Goal: Task Accomplishment & Management: Complete application form

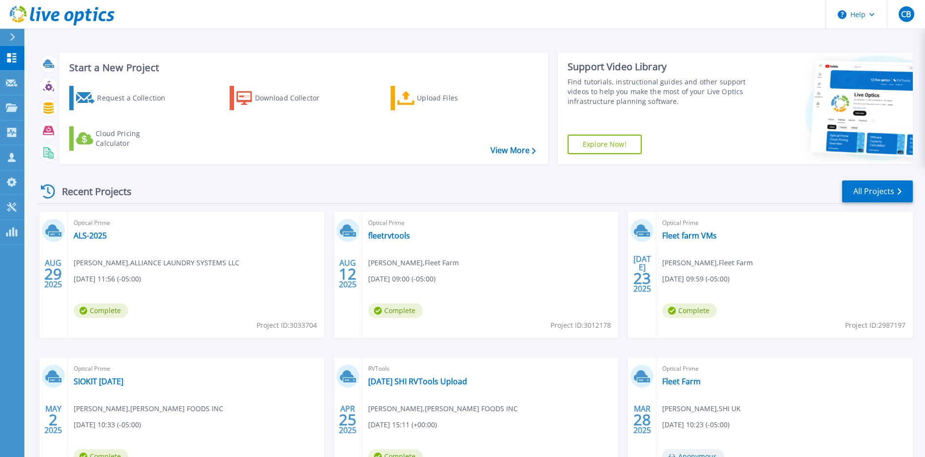
scroll to position [2, 0]
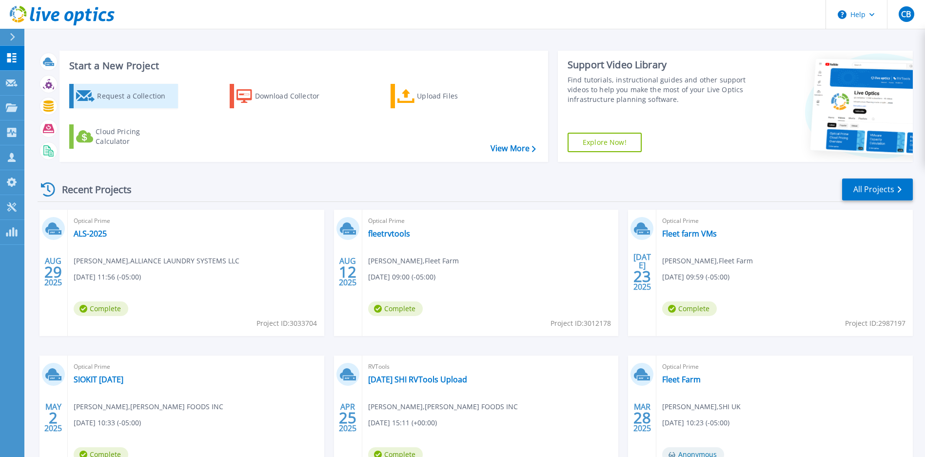
click at [121, 97] on div "Request a Collection" at bounding box center [136, 96] width 78 height 20
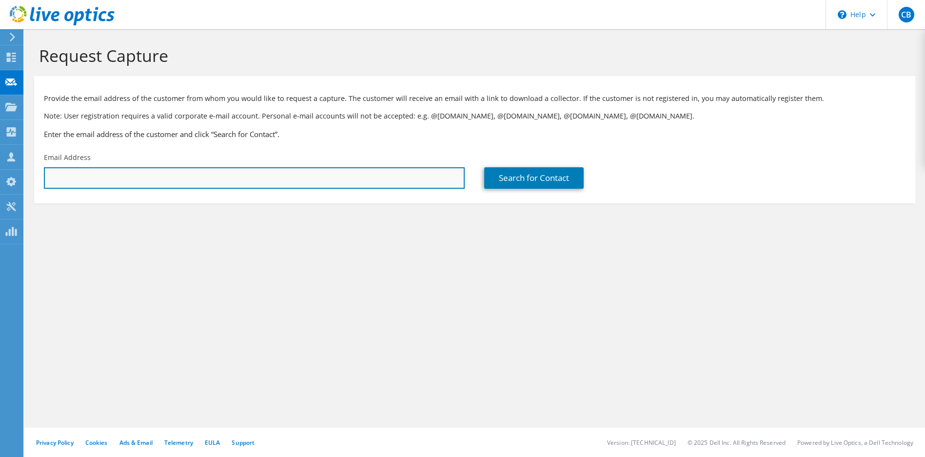
click at [124, 175] on input "text" at bounding box center [254, 177] width 421 height 21
drag, startPoint x: 78, startPoint y: 180, endPoint x: 1, endPoint y: 178, distance: 76.6
click at [1, 178] on div "CB Channel Partner [PERSON_NAME] [EMAIL_ADDRESS][DOMAIN_NAME] SHI UK My Profile…" at bounding box center [462, 228] width 925 height 457
click at [125, 179] on input "devon" at bounding box center [254, 177] width 421 height 21
type input "d"
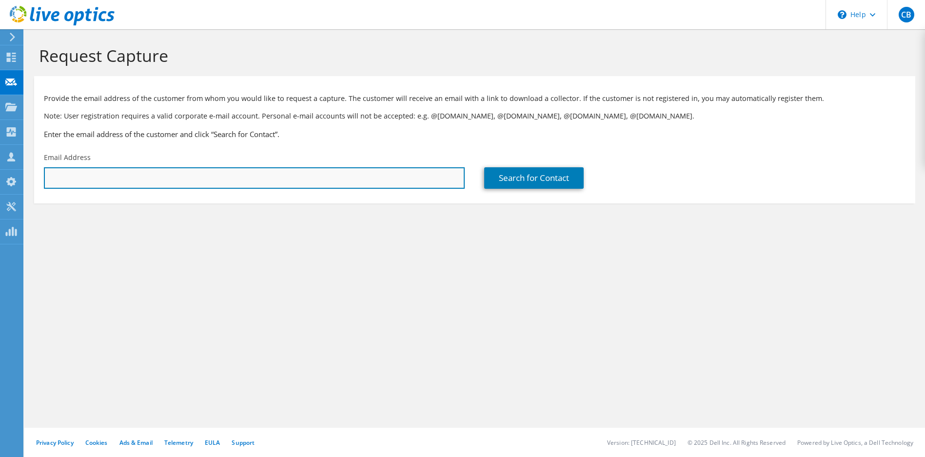
click at [78, 173] on input "text" at bounding box center [254, 177] width 421 height 21
paste input "d"
click at [73, 178] on input "text" at bounding box center [254, 177] width 421 height 21
type input "[EMAIL_ADDRESS][DOMAIN_NAME]"
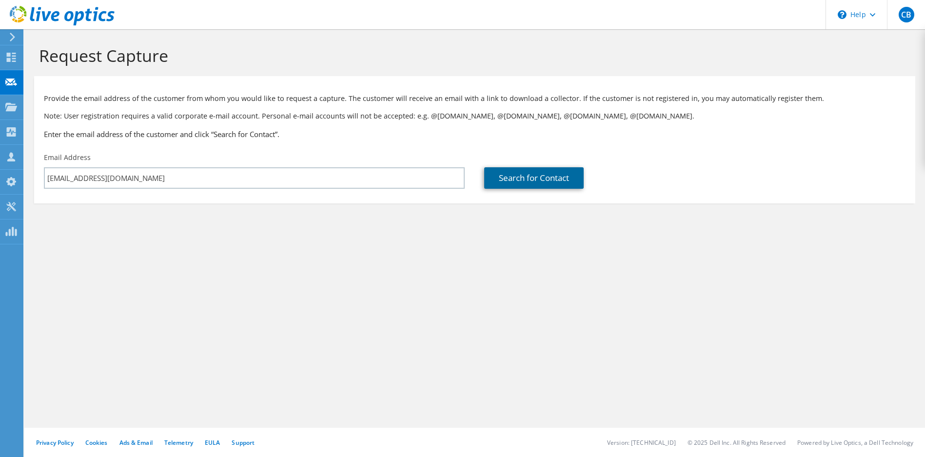
click at [516, 177] on link "Search for Contact" at bounding box center [533, 177] width 99 height 21
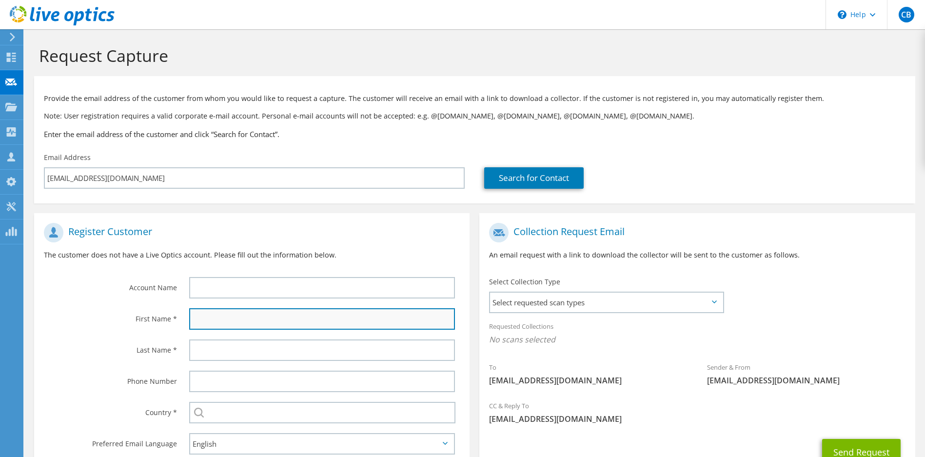
click at [197, 318] on input "text" at bounding box center [322, 318] width 266 height 21
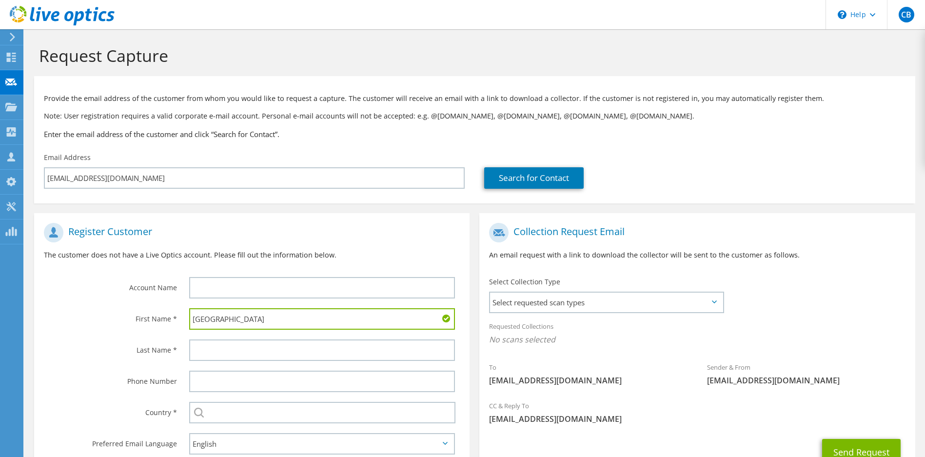
type input "[GEOGRAPHIC_DATA]"
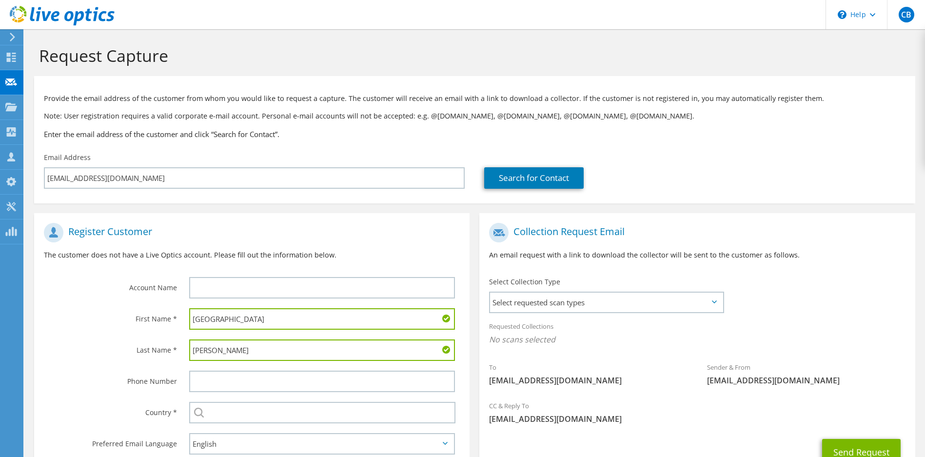
type input "[PERSON_NAME]"
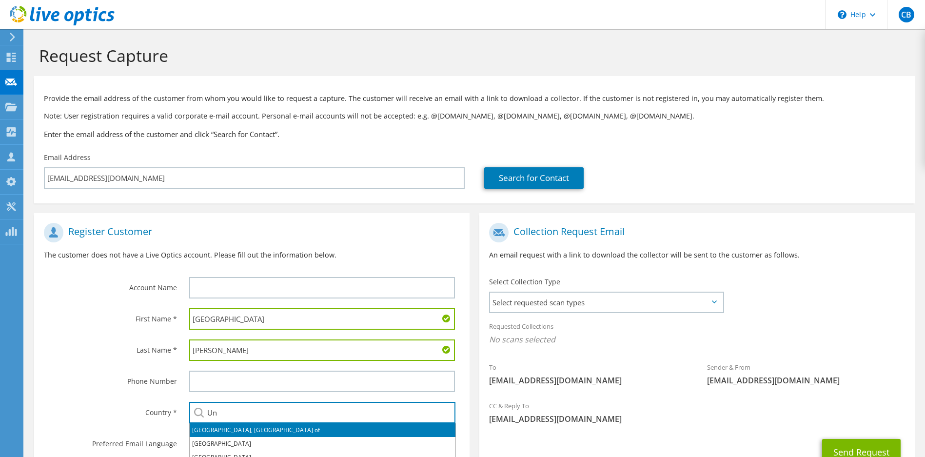
type input "[GEOGRAPHIC_DATA], [GEOGRAPHIC_DATA] of"
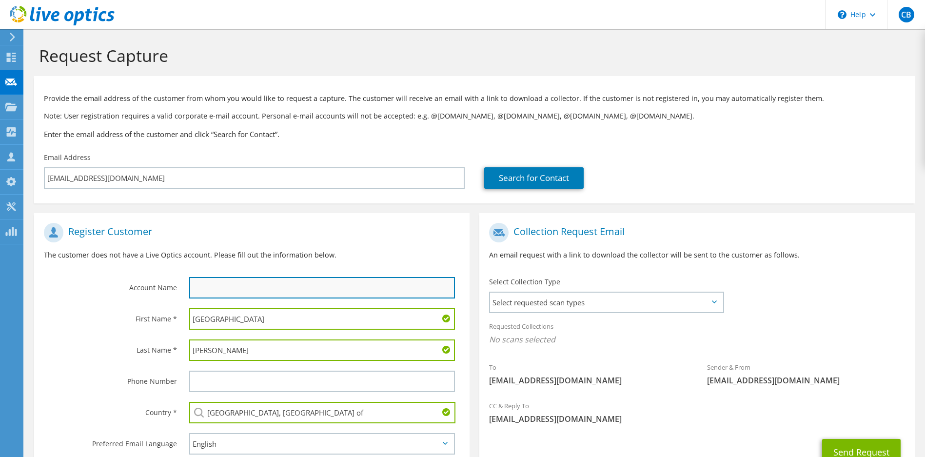
click at [224, 291] on input "text" at bounding box center [322, 287] width 266 height 21
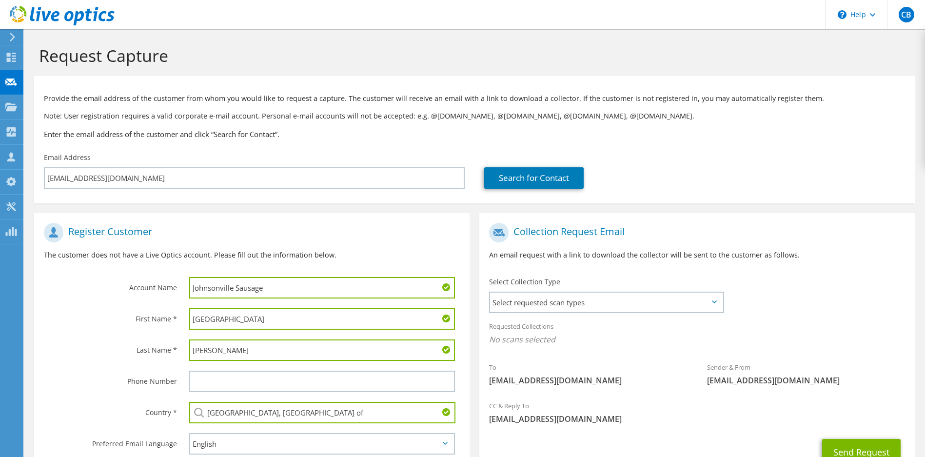
type input "Johnsonville Sausage"
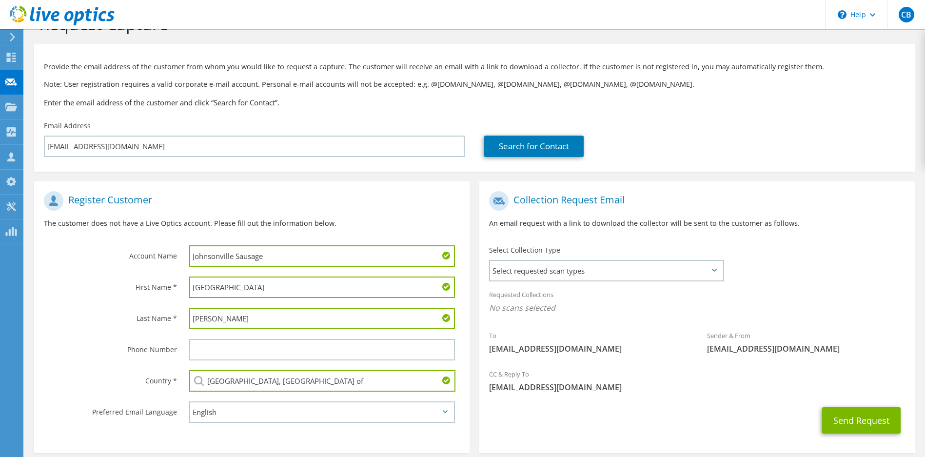
scroll to position [77, 0]
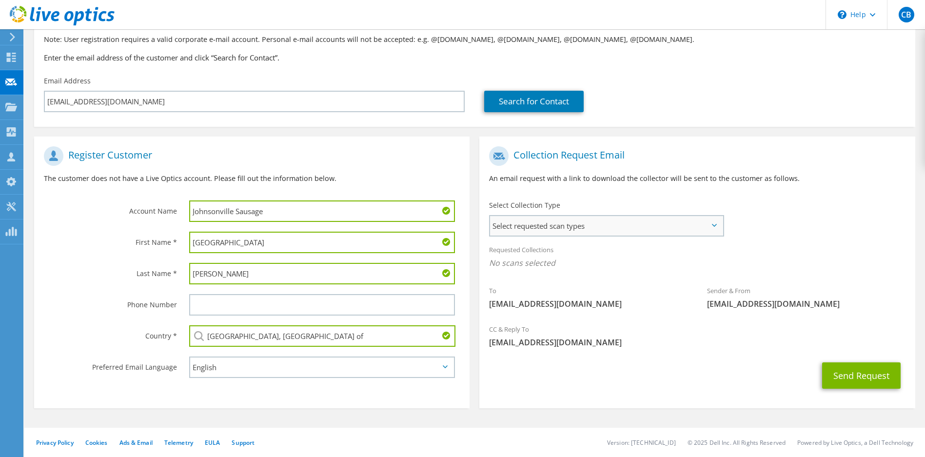
click at [572, 230] on span "Select requested scan types" at bounding box center [606, 226] width 232 height 20
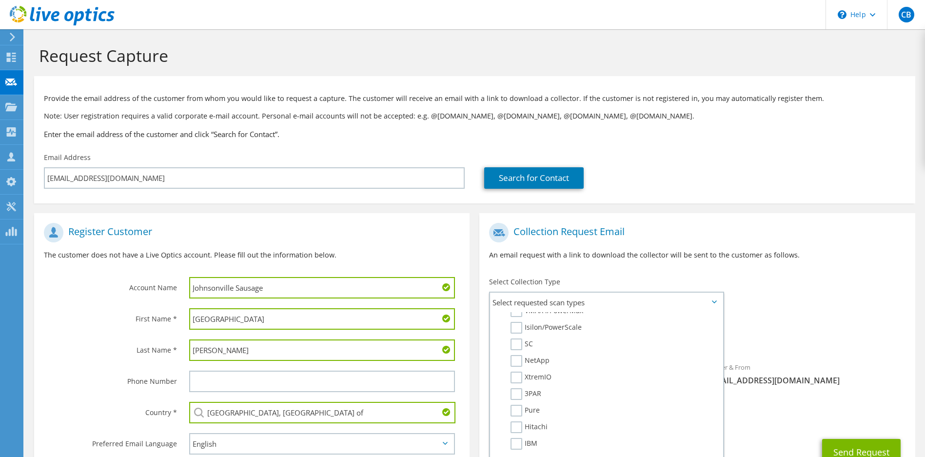
scroll to position [341, 0]
